Goal: Task Accomplishment & Management: Complete application form

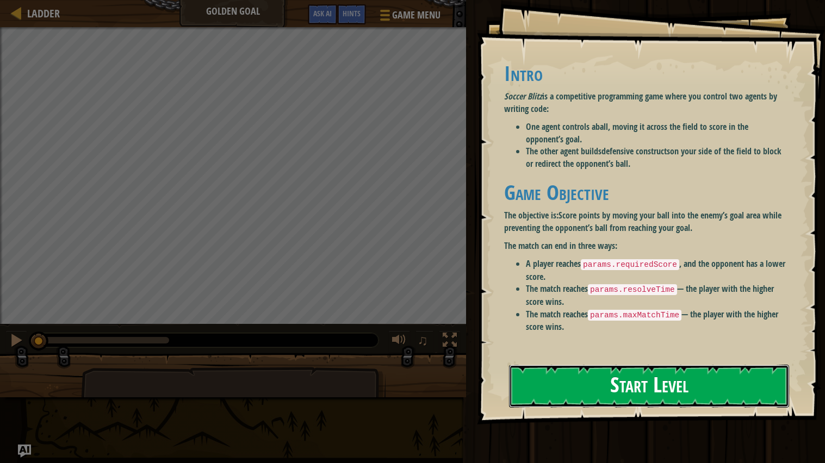
click at [547, 395] on button "Start Level" at bounding box center [649, 386] width 280 height 43
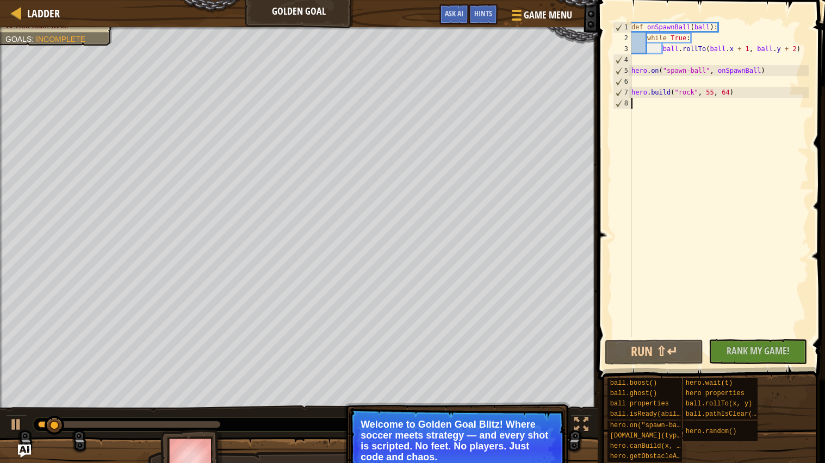
click at [482, 449] on p "Welcome to Golden Goal Blitz! Where soccer meets strategy — and every shot is s…" at bounding box center [457, 441] width 193 height 44
click at [450, 451] on p "Welcome to Golden Goal Blitz! Where soccer meets strategy — and every shot is s…" at bounding box center [457, 441] width 193 height 44
click at [734, 355] on span "Rank My Game!" at bounding box center [758, 351] width 63 height 14
click at [689, 345] on button "Run ⇧↵" at bounding box center [654, 352] width 98 height 25
click at [672, 349] on button "Running" at bounding box center [654, 352] width 98 height 25
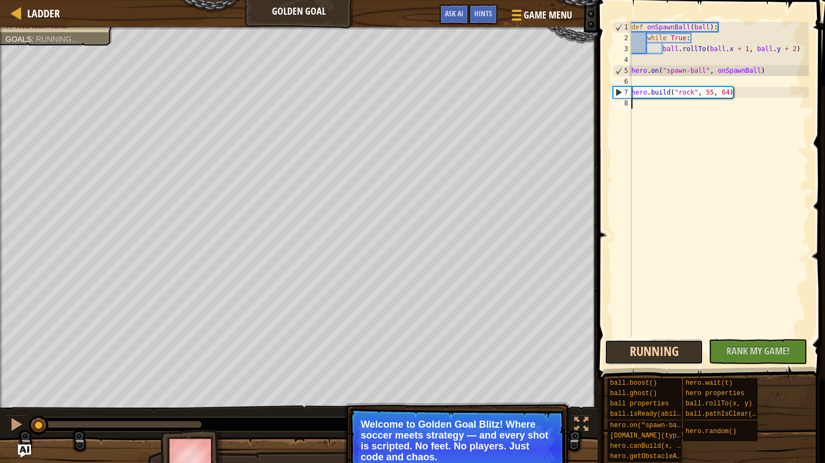
click at [672, 349] on button "Running" at bounding box center [654, 352] width 98 height 25
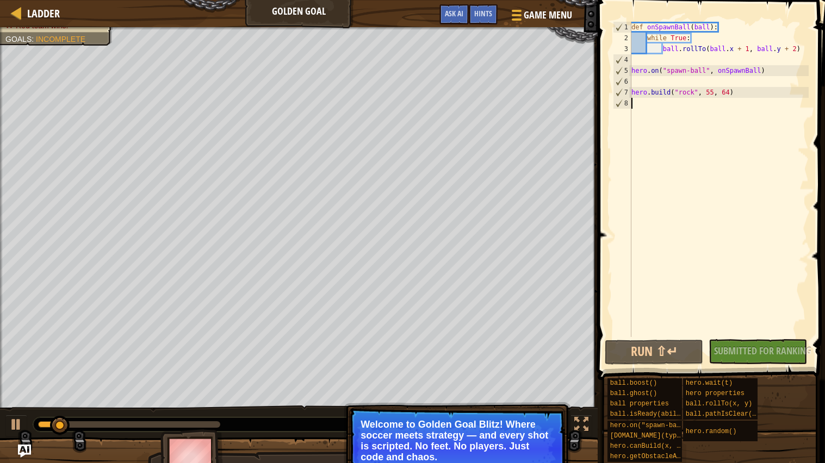
click at [420, 432] on p "Welcome to Golden Goal Blitz! Where soccer meets strategy — and every shot is s…" at bounding box center [457, 441] width 193 height 44
click at [577, 429] on div at bounding box center [581, 425] width 14 height 14
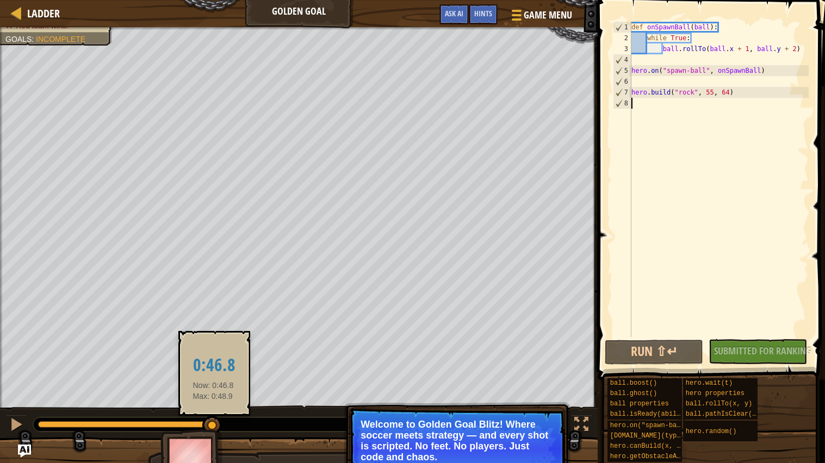
drag, startPoint x: 90, startPoint y: 424, endPoint x: 212, endPoint y: 427, distance: 122.4
click at [212, 427] on div at bounding box center [212, 426] width 20 height 20
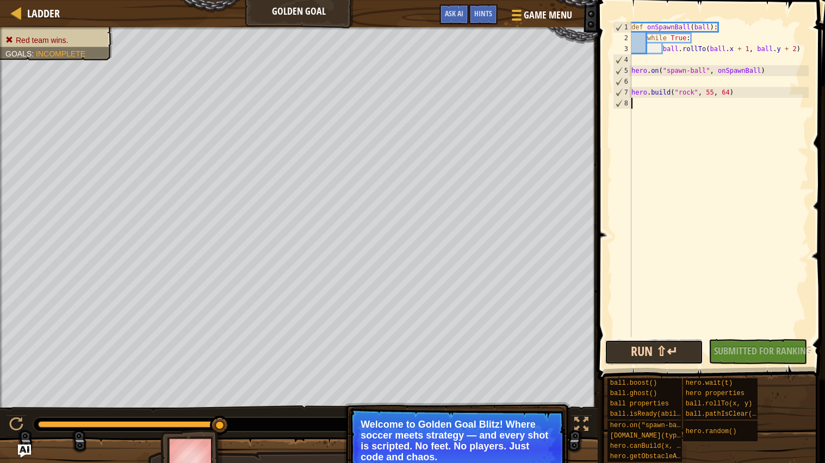
click at [640, 354] on button "Run ⇧↵" at bounding box center [654, 352] width 98 height 25
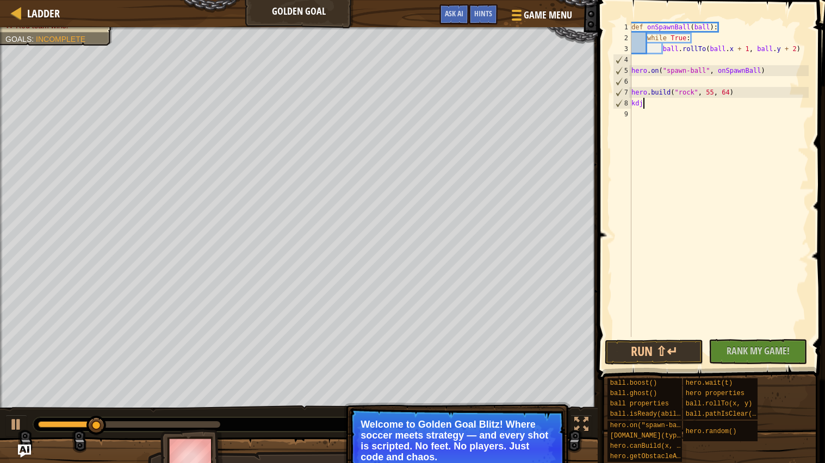
scroll to position [4, 0]
type textarea "k"
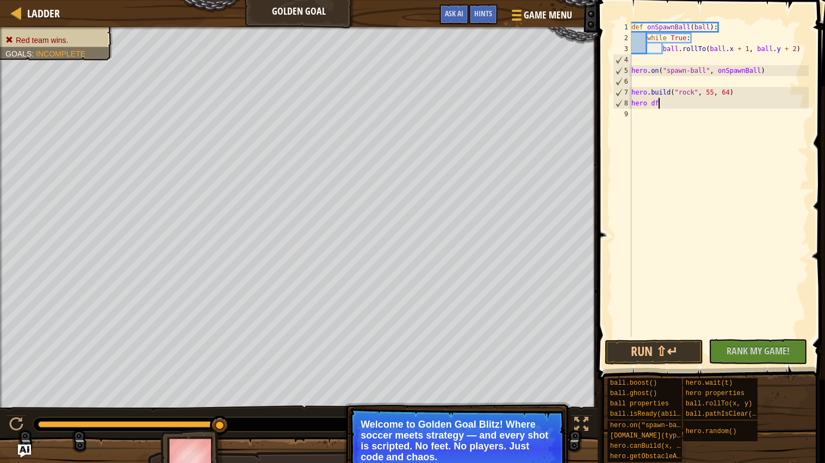
scroll to position [4, 2]
type textarea "hero dfyt"
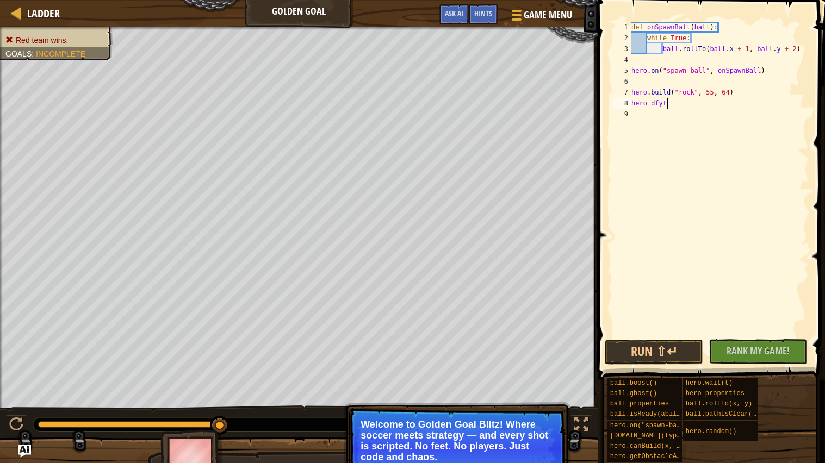
scroll to position [4, 0]
click at [642, 102] on div "def onSpawnBall ( ball ) : while True : ball . rollTo ( ball . x + 1 , ball . y…" at bounding box center [721, 190] width 176 height 337
click at [651, 91] on div "def onSpawnBall ( ball ) : while True : ball . rollTo ( ball . x + 1 , ball . y…" at bounding box center [721, 190] width 176 height 337
click at [653, 102] on div "def onSpawnBall ( ball ) : while True : ball . rollTo ( ball . x + 1 , ball . y…" at bounding box center [721, 190] width 176 height 337
click at [667, 103] on div "def onSpawnBall ( ball ) : while True : ball . rollTo ( ball . x + 1 , ball . y…" at bounding box center [721, 190] width 176 height 337
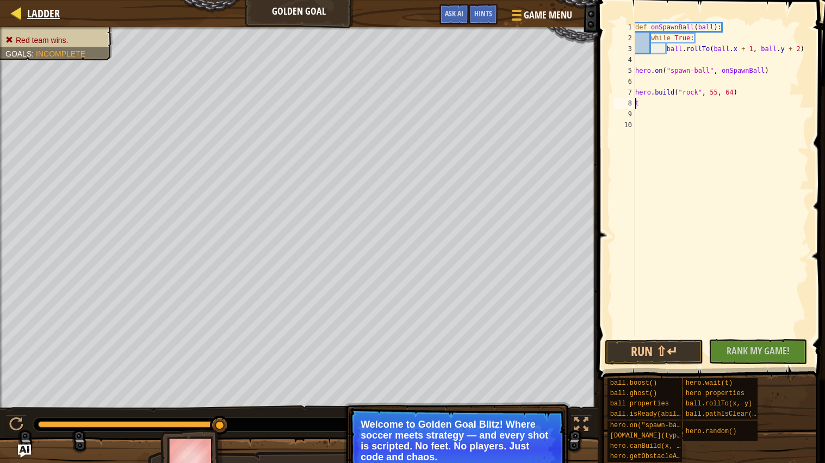
type textarea "t"
click at [16, 15] on div at bounding box center [17, 13] width 14 height 14
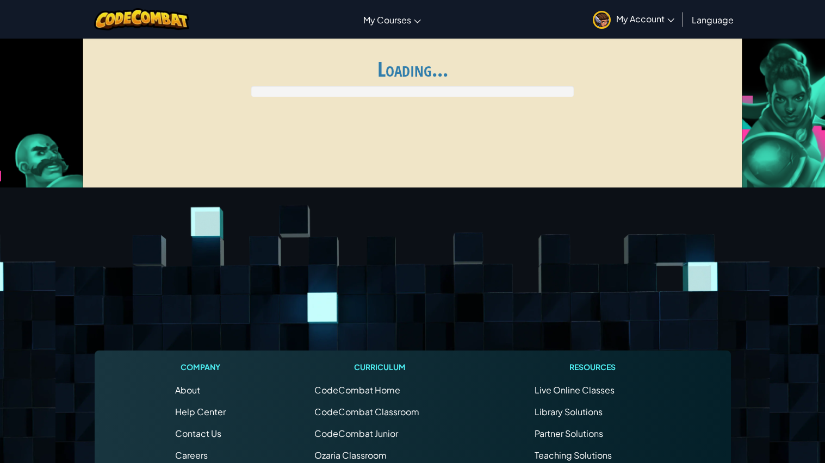
click at [32, 13] on div "Toggle navigation My Courses CodeCombat Classroom Ozaria Classroom AI League Es…" at bounding box center [412, 19] width 831 height 39
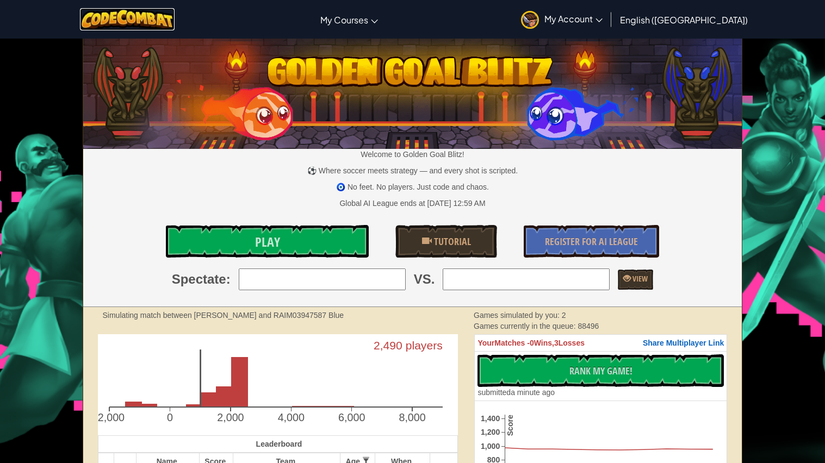
click at [144, 24] on img at bounding box center [127, 19] width 95 height 22
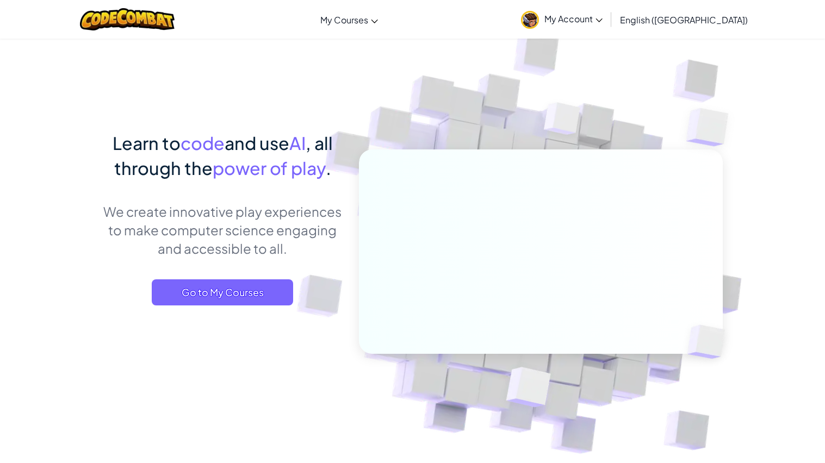
click at [608, 10] on link "My Account" at bounding box center [562, 19] width 92 height 34
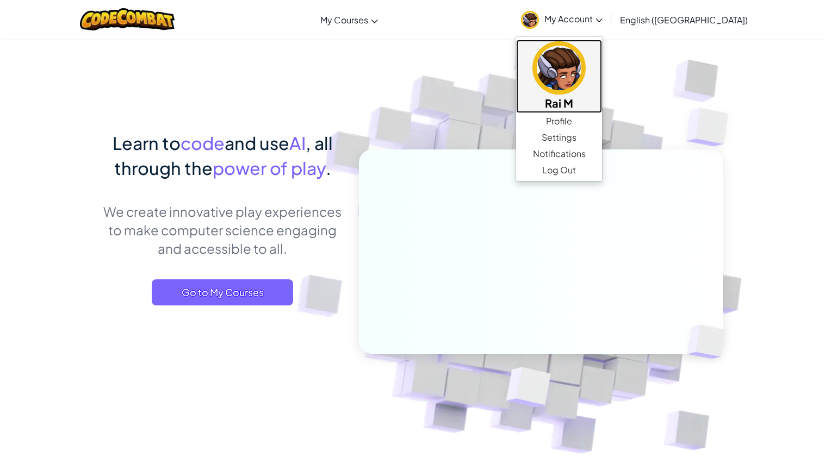
click at [591, 103] on h5 "Rai M" at bounding box center [559, 103] width 64 height 17
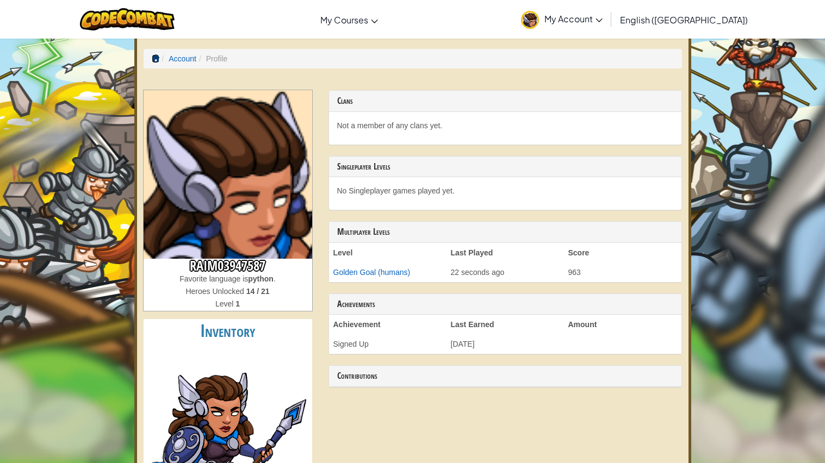
click at [153, 54] on span at bounding box center [156, 58] width 8 height 8
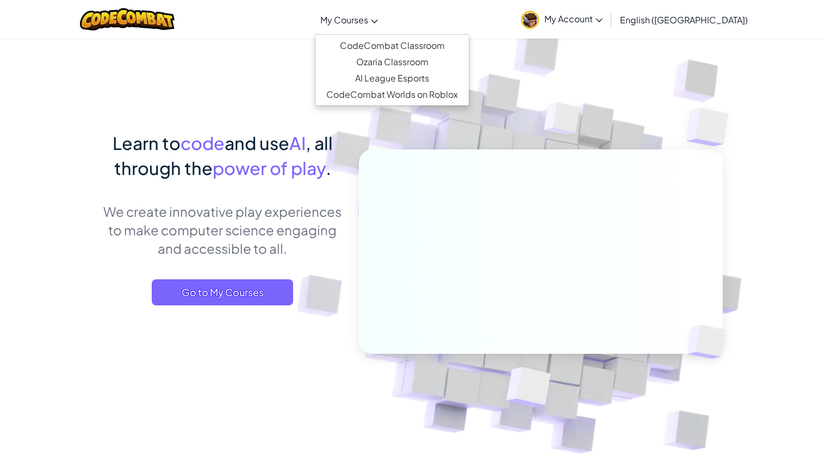
click at [383, 9] on link "My Courses" at bounding box center [349, 19] width 69 height 29
click at [424, 48] on link "CodeCombat Classroom" at bounding box center [391, 46] width 153 height 16
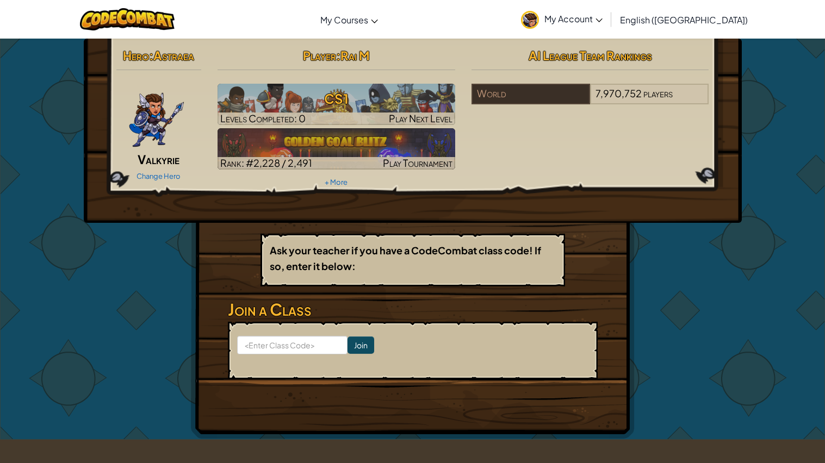
click at [277, 354] on form "Join" at bounding box center [413, 351] width 370 height 58
click at [274, 349] on input at bounding box center [292, 345] width 110 height 18
click at [147, 126] on img at bounding box center [156, 116] width 57 height 65
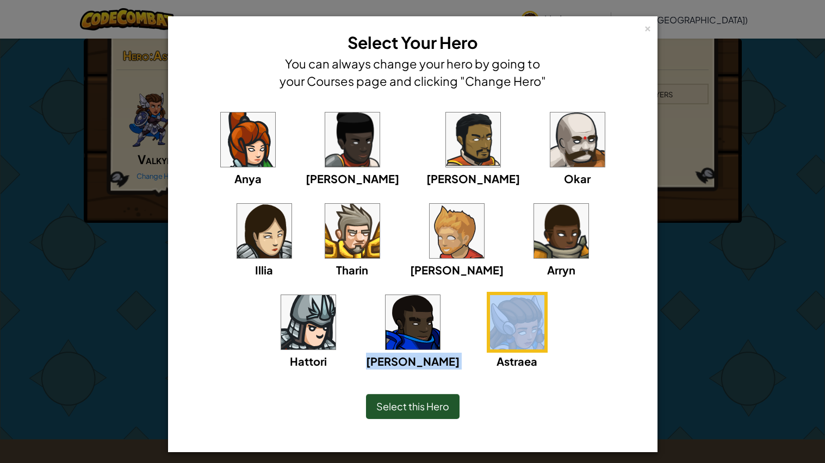
drag, startPoint x: 560, startPoint y: 352, endPoint x: 459, endPoint y: 346, distance: 100.8
click at [459, 346] on div "Anya [PERSON_NAME] [PERSON_NAME] [PERSON_NAME] Arryn [PERSON_NAME]" at bounding box center [413, 246] width 456 height 274
click at [490, 339] on img at bounding box center [517, 322] width 54 height 54
click at [414, 405] on span "Select this Hero" at bounding box center [412, 406] width 73 height 13
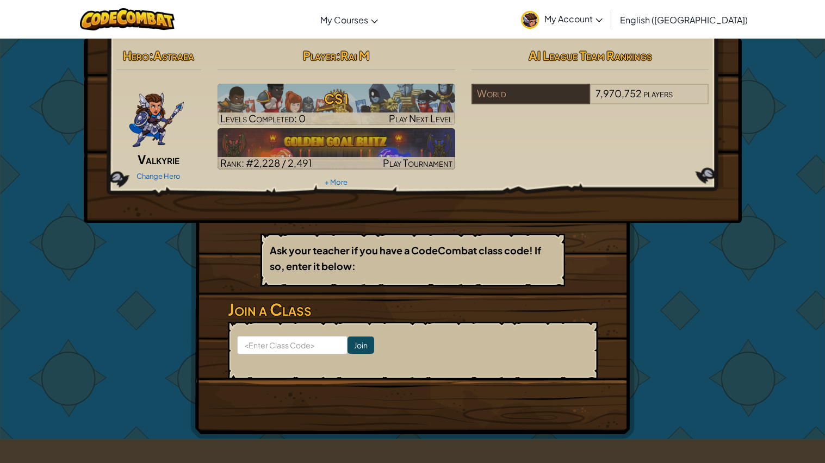
click at [163, 58] on span "Astraea" at bounding box center [173, 55] width 41 height 15
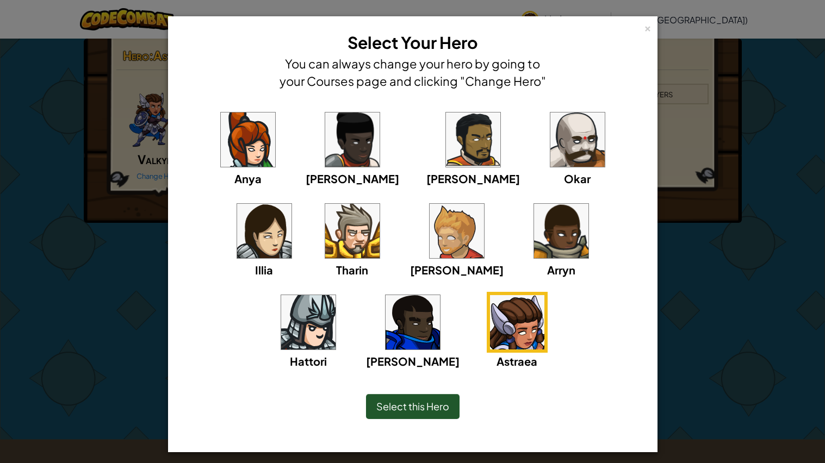
click at [108, 296] on div "× Select Your Hero You can always change your hero by going to your Courses pag…" at bounding box center [412, 231] width 825 height 463
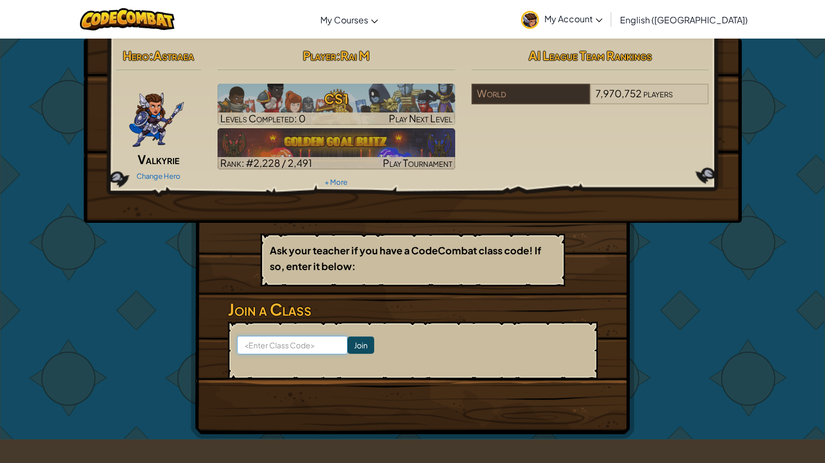
click at [314, 345] on input at bounding box center [292, 345] width 110 height 18
type input "2025 5th period"
click at [365, 345] on input "Join" at bounding box center [361, 345] width 27 height 17
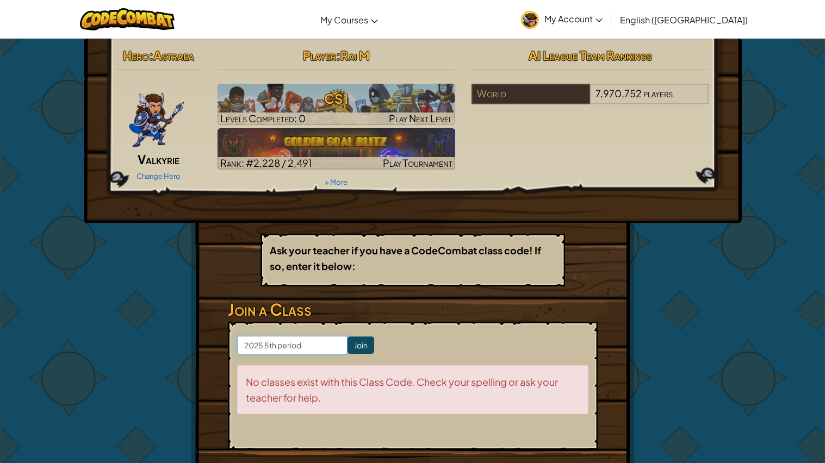
click at [281, 345] on input "2025 5th period" at bounding box center [292, 345] width 110 height 18
click at [317, 348] on input "2025 5th Period" at bounding box center [292, 345] width 110 height 18
type input "2"
type input "GoatPaintJob"
click at [358, 351] on input "Join" at bounding box center [361, 345] width 27 height 17
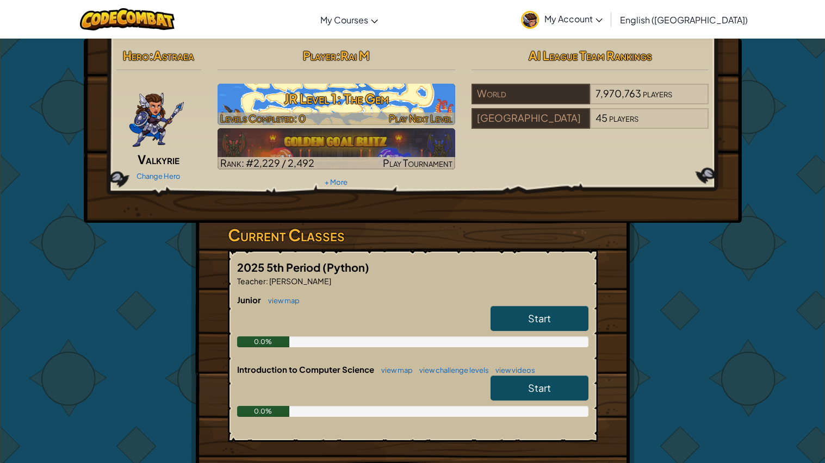
click at [299, 89] on h3 "JR Level 1: The Gem" at bounding box center [337, 98] width 238 height 24
click at [300, 102] on h3 "JR Level 1: The Gem" at bounding box center [337, 98] width 238 height 24
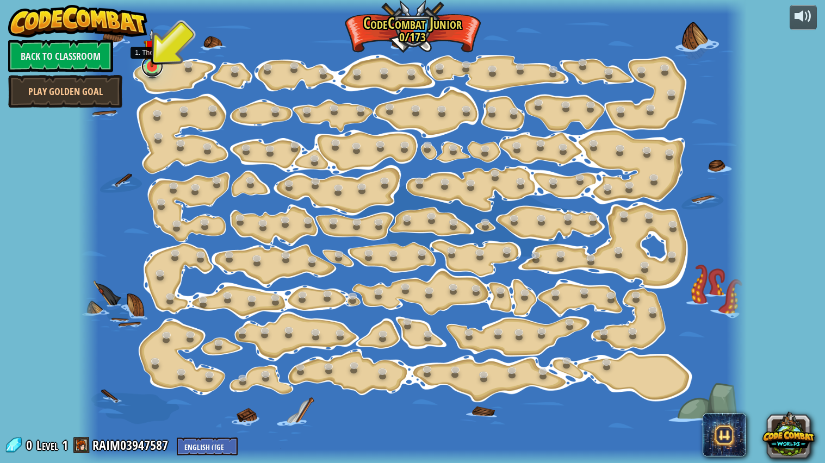
click at [159, 72] on link at bounding box center [152, 66] width 22 height 22
